Goal: Task Accomplishment & Management: Use online tool/utility

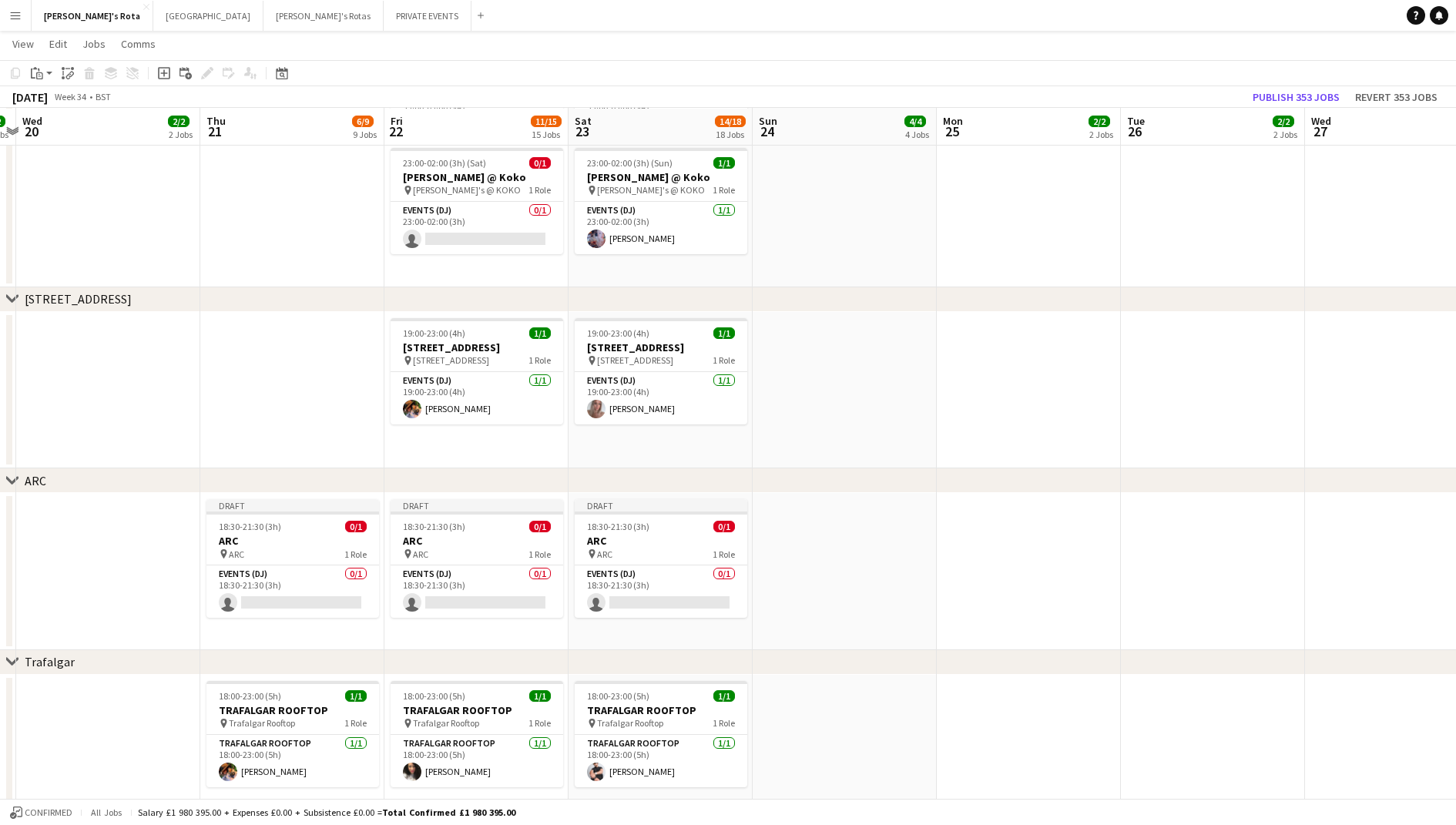
scroll to position [0, 539]
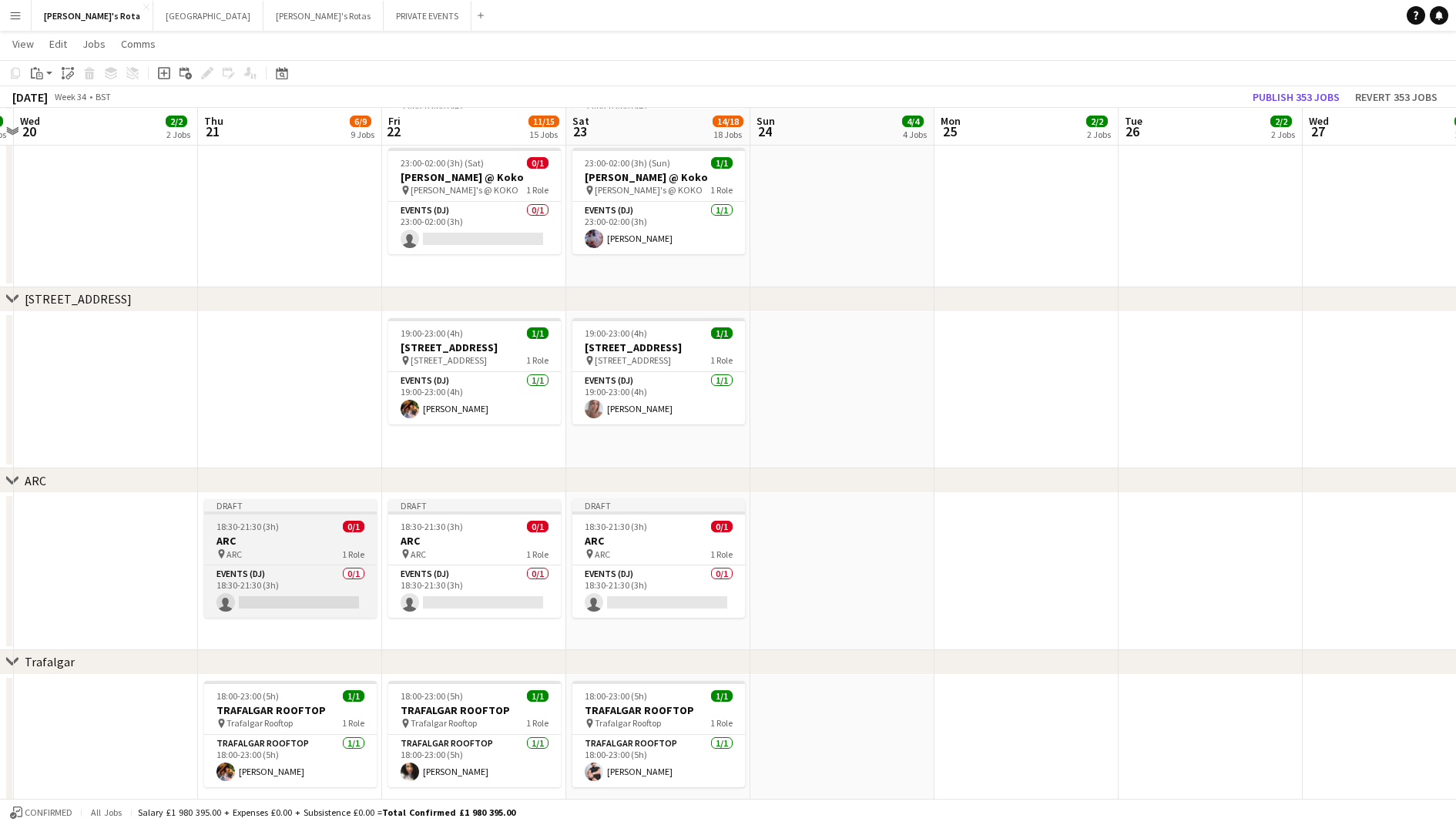
click at [251, 534] on h3 "ARC" at bounding box center [290, 541] width 172 height 13
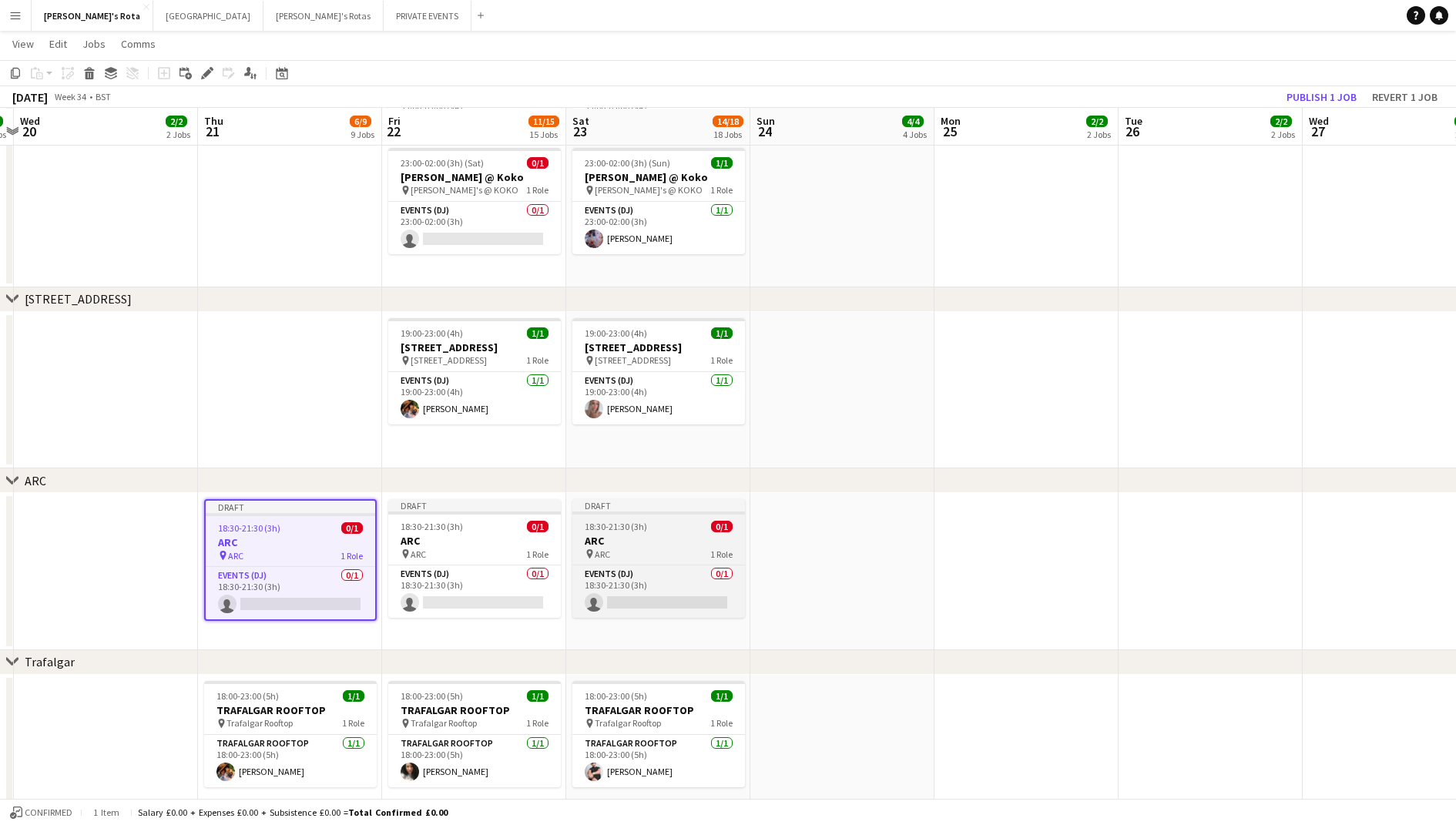
click at [606, 538] on h3 "ARC" at bounding box center [658, 541] width 172 height 13
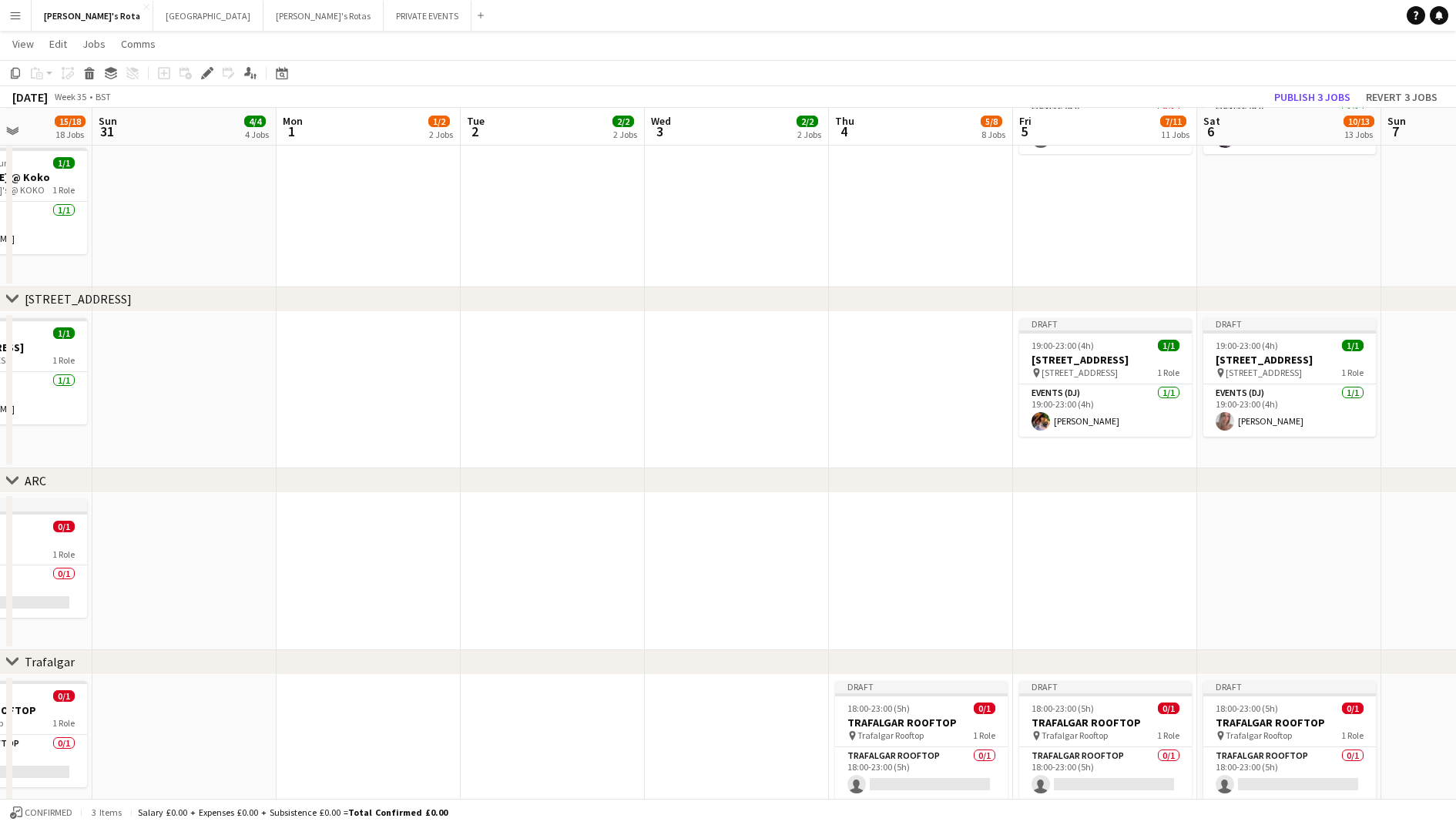
scroll to position [0, 463]
click at [867, 524] on app-date-cell at bounding box center [917, 571] width 184 height 157
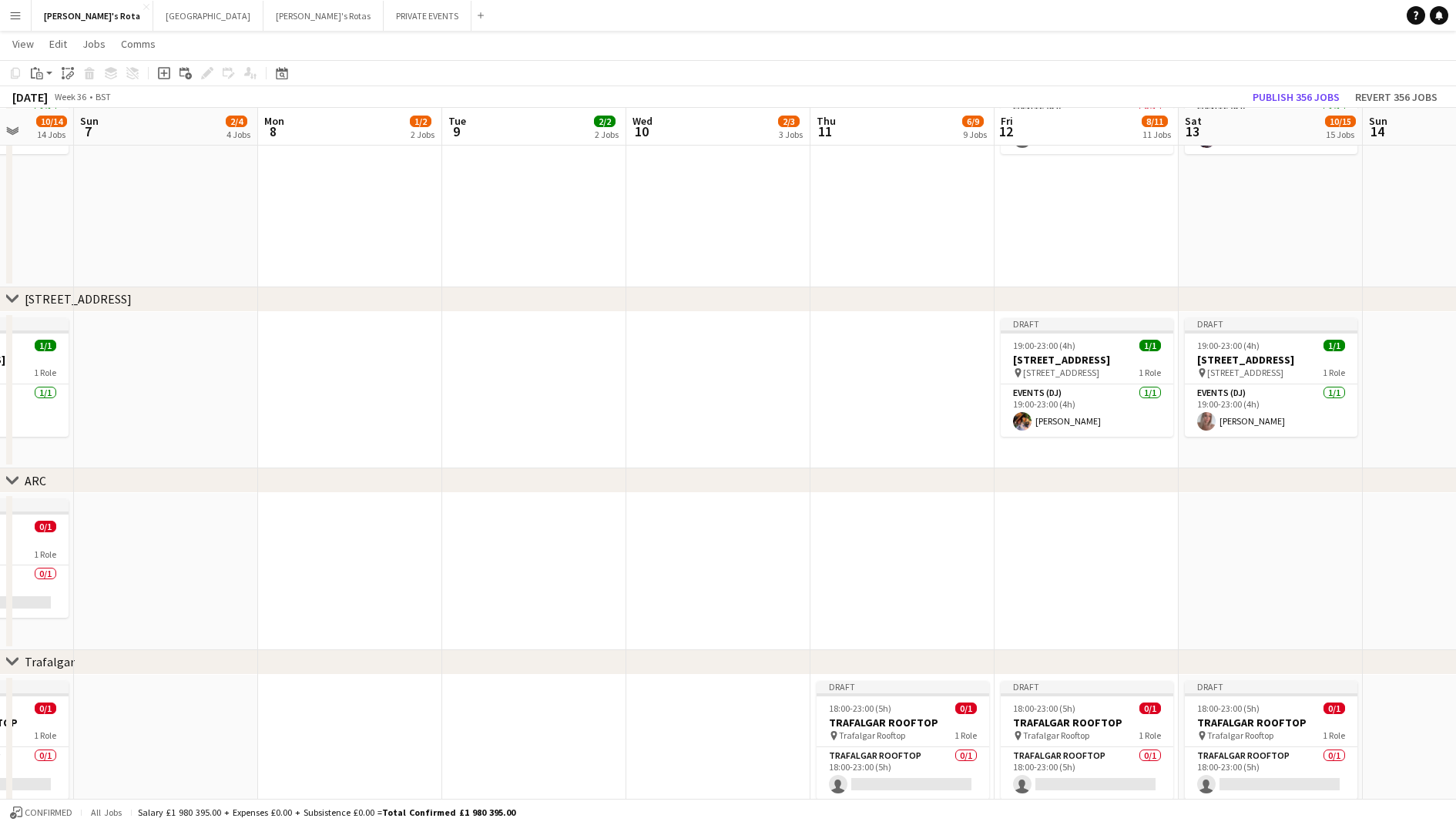
scroll to position [0, 504]
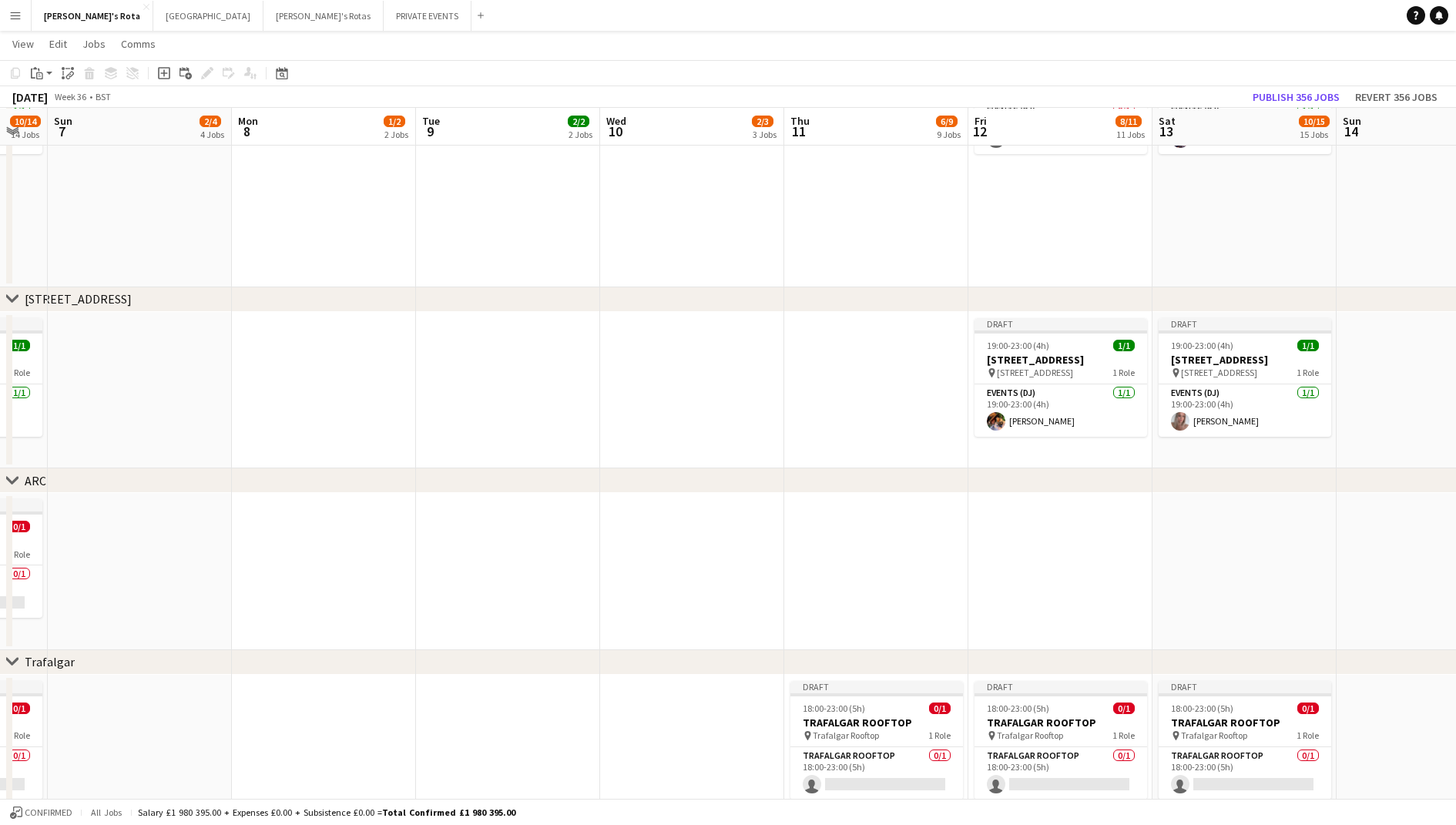
click at [836, 538] on app-date-cell at bounding box center [876, 571] width 184 height 157
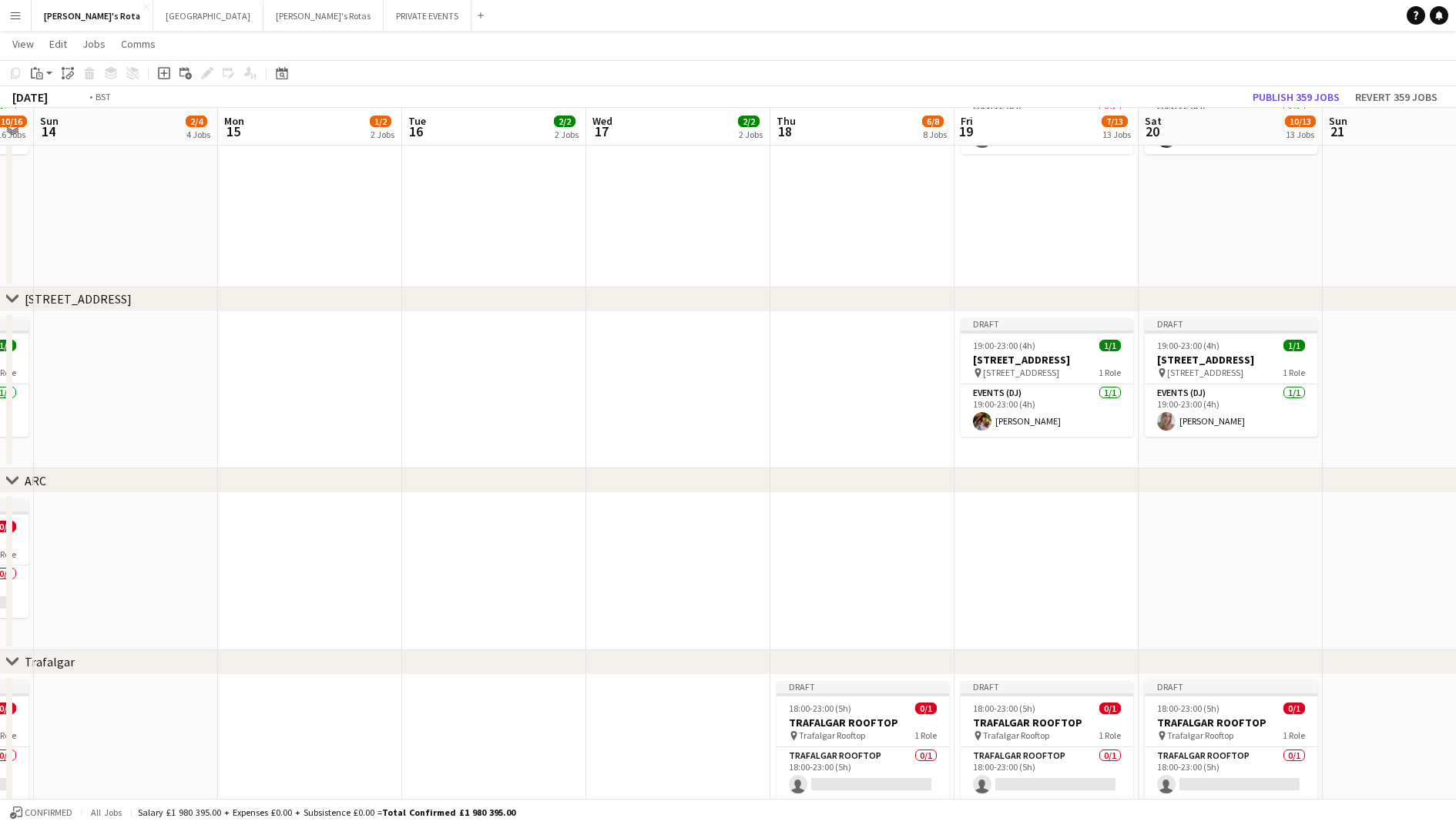
scroll to position [0, 464]
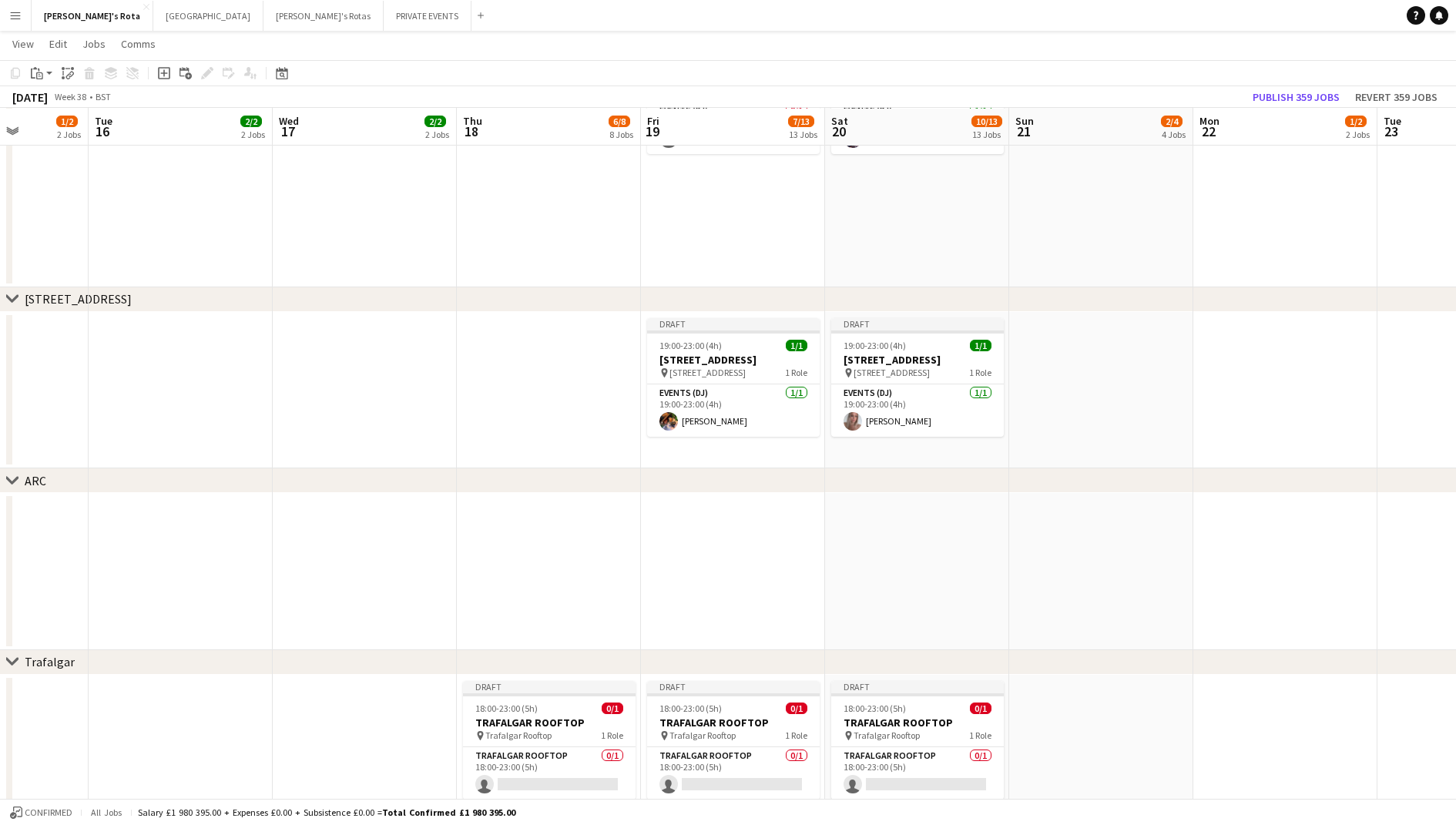
click at [537, 545] on app-date-cell at bounding box center [548, 571] width 184 height 157
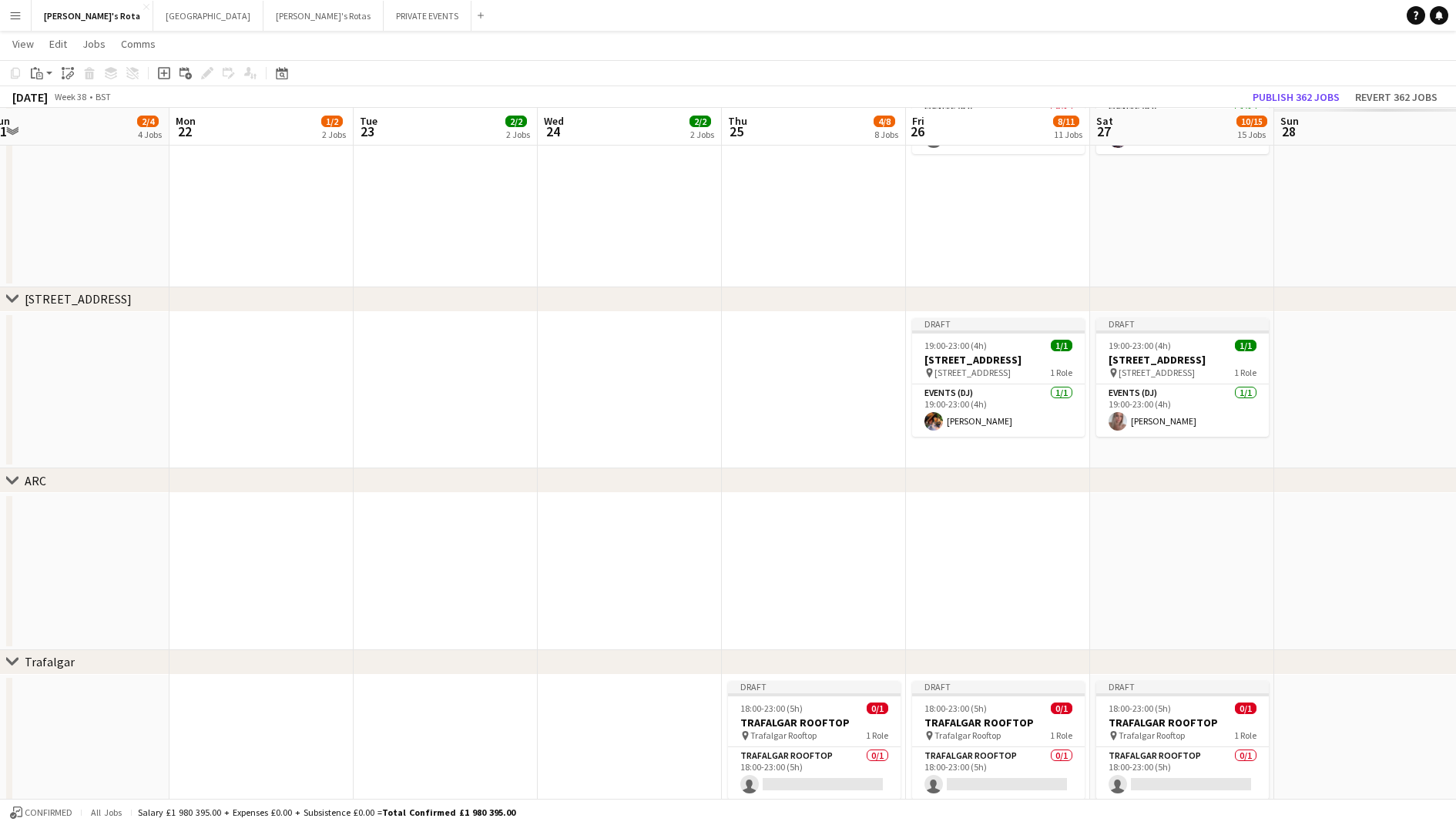
scroll to position [0, 579]
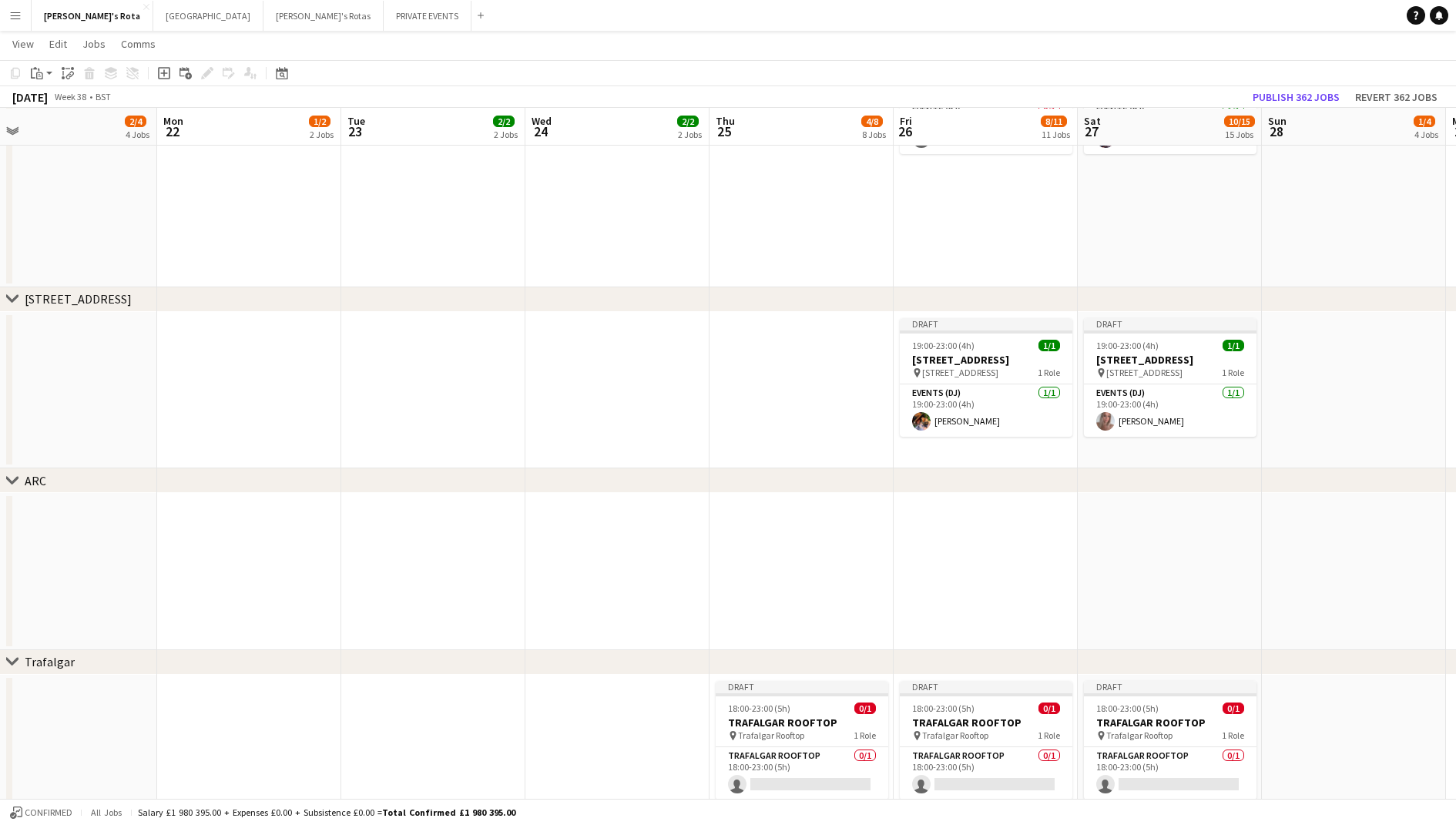
click at [729, 547] on app-date-cell at bounding box center [801, 571] width 184 height 157
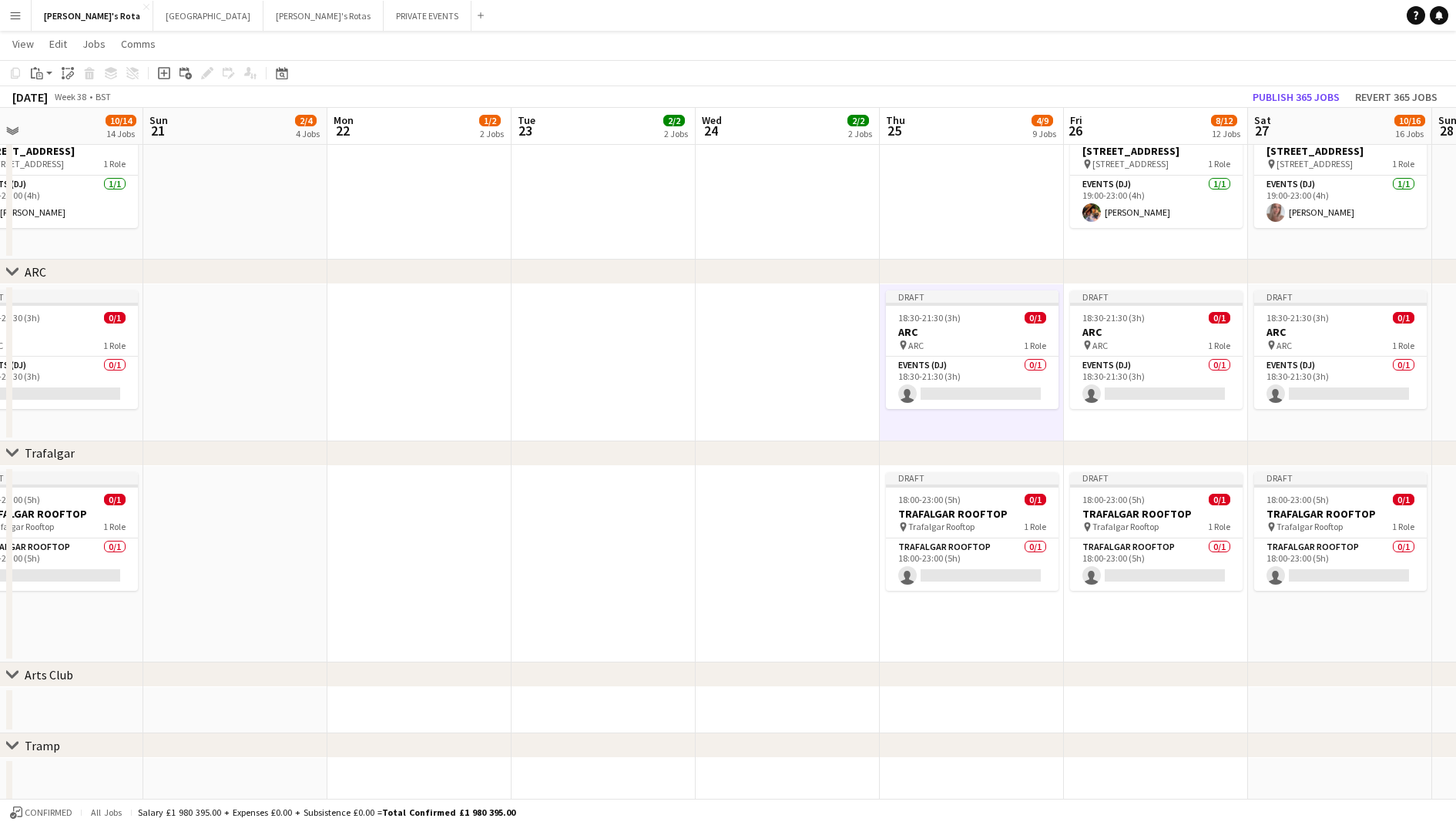
scroll to position [0, 484]
